Goal: Information Seeking & Learning: Understand process/instructions

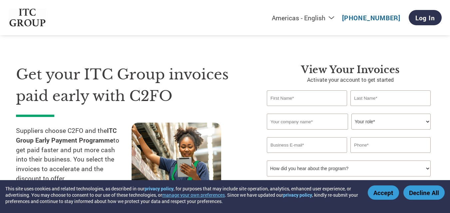
select select "en-[GEOGRAPHIC_DATA]"
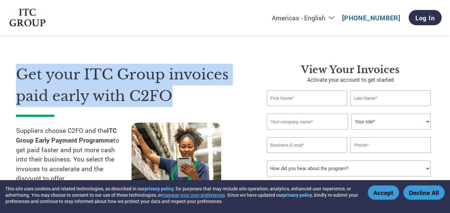
drag, startPoint x: 20, startPoint y: 74, endPoint x: 179, endPoint y: 100, distance: 160.4
click at [179, 100] on h1 "Get your ITC Group invoices paid early with C2FO" at bounding box center [131, 85] width 231 height 43
click at [223, 94] on h1 "Get your ITC Group invoices paid early with C2FO" at bounding box center [131, 85] width 231 height 43
drag, startPoint x: 179, startPoint y: 98, endPoint x: 16, endPoint y: 78, distance: 164.1
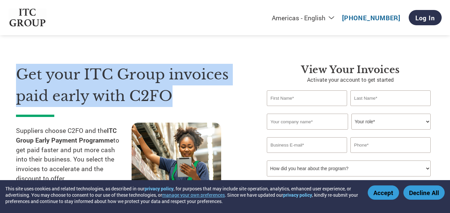
click at [16, 78] on section "Get your ITC Group invoices paid early with C2FO Suppliers choose C2FO and the …" at bounding box center [225, 131] width 450 height 209
click at [41, 41] on div "Get your ITC Group invoices paid early with C2FO Suppliers choose C2FO and the …" at bounding box center [225, 125] width 418 height 177
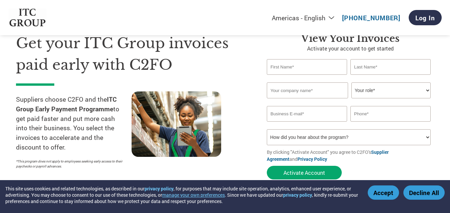
scroll to position [67, 0]
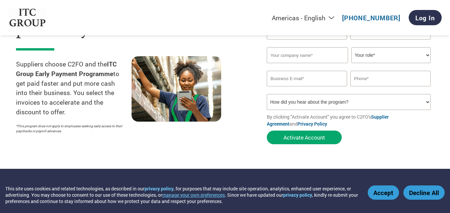
drag, startPoint x: 67, startPoint y: 112, endPoint x: 14, endPoint y: 62, distance: 73.0
click at [14, 62] on section "Get your ITC Group invoices paid early with C2FO Suppliers choose C2FO and the …" at bounding box center [225, 64] width 450 height 209
click at [80, 115] on p "Suppliers choose C2FO and the ITC Group Early Payment Programme to get paid fas…" at bounding box center [74, 89] width 116 height 58
drag, startPoint x: 84, startPoint y: 114, endPoint x: 18, endPoint y: 66, distance: 81.6
click at [18, 66] on p "Suppliers choose C2FO and the ITC Group Early Payment Programme to get paid fas…" at bounding box center [74, 89] width 116 height 58
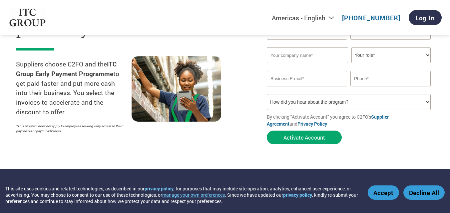
click at [84, 113] on p "Suppliers choose C2FO and the ITC Group Early Payment Programme to get paid fas…" at bounding box center [74, 89] width 116 height 58
drag, startPoint x: 84, startPoint y: 113, endPoint x: 8, endPoint y: 58, distance: 93.2
click at [8, 58] on section "Get your ITC Group invoices paid early with C2FO Suppliers choose C2FO and the …" at bounding box center [225, 64] width 450 height 209
click at [88, 116] on p "Suppliers choose C2FO and the ITC Group Early Payment Programme to get paid fas…" at bounding box center [74, 89] width 116 height 58
drag, startPoint x: 88, startPoint y: 116, endPoint x: 17, endPoint y: 63, distance: 88.5
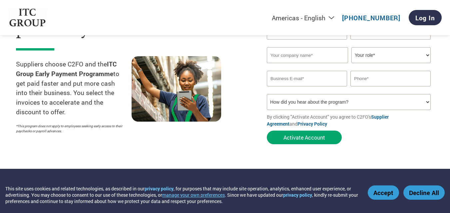
click at [17, 63] on p "Suppliers choose C2FO and the ITC Group Early Payment Programme to get paid fas…" at bounding box center [74, 89] width 116 height 58
click at [79, 110] on p "Suppliers choose C2FO and the ITC Group Early Payment Programme to get paid fas…" at bounding box center [74, 89] width 116 height 58
drag, startPoint x: 79, startPoint y: 110, endPoint x: 13, endPoint y: 56, distance: 84.9
click at [13, 57] on section "Get your ITC Group invoices paid early with C2FO Suppliers choose C2FO and the …" at bounding box center [225, 64] width 450 height 209
drag, startPoint x: 98, startPoint y: 118, endPoint x: 83, endPoint y: 112, distance: 16.2
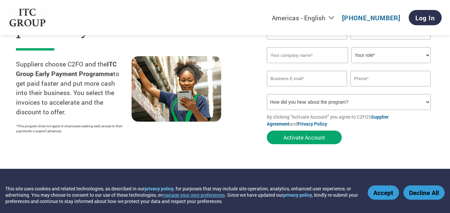
click at [83, 113] on div "Suppliers choose C2FO and the ITC Group Early Payment Programme to get paid fas…" at bounding box center [74, 96] width 116 height 81
click at [82, 112] on p "Suppliers choose C2FO and the ITC Group Early Payment Programme to get paid fas…" at bounding box center [74, 89] width 116 height 58
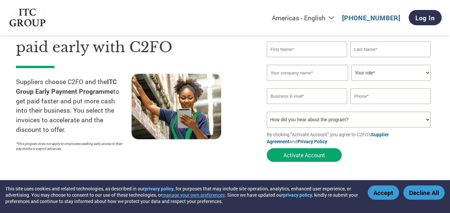
scroll to position [33, 0]
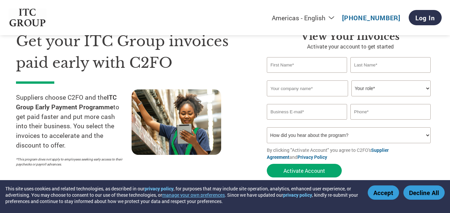
click at [378, 89] on select "Your role* CFO Controller Credit Manager Finance Director Treasurer CEO Preside…" at bounding box center [390, 89] width 79 height 16
click at [245, 134] on div at bounding box center [190, 130] width 116 height 81
click at [301, 136] on select "How did you hear about the program? Received a letter Email Social Media Online…" at bounding box center [349, 136] width 164 height 16
click at [247, 141] on div "Get your ITC Group invoices paid early with C2FO Suppliers choose C2FO and the …" at bounding box center [136, 106] width 241 height 151
drag, startPoint x: 184, startPoint y: 57, endPoint x: 184, endPoint y: 51, distance: 6.0
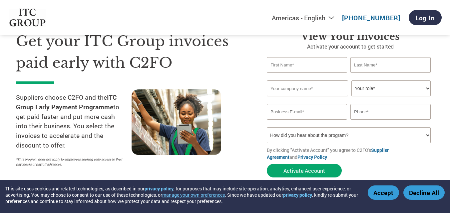
click at [184, 52] on h1 "Get your ITC Group invoices paid early with C2FO" at bounding box center [131, 52] width 231 height 43
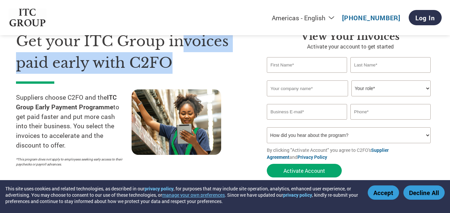
click at [184, 50] on h1 "Get your ITC Group invoices paid early with C2FO" at bounding box center [131, 52] width 231 height 43
